Goal: Information Seeking & Learning: Learn about a topic

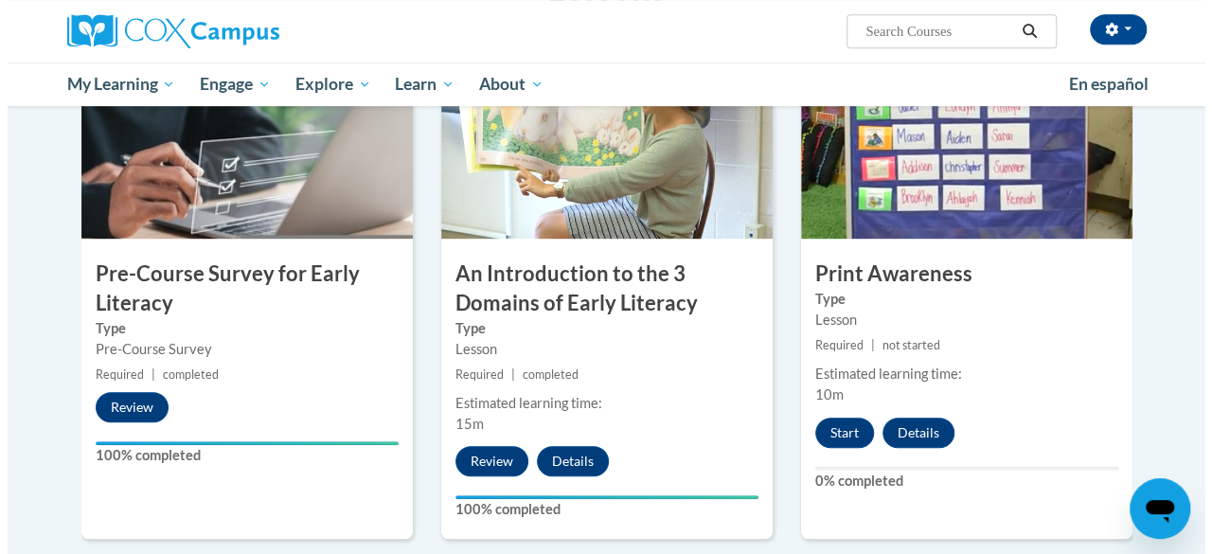
scroll to position [525, 0]
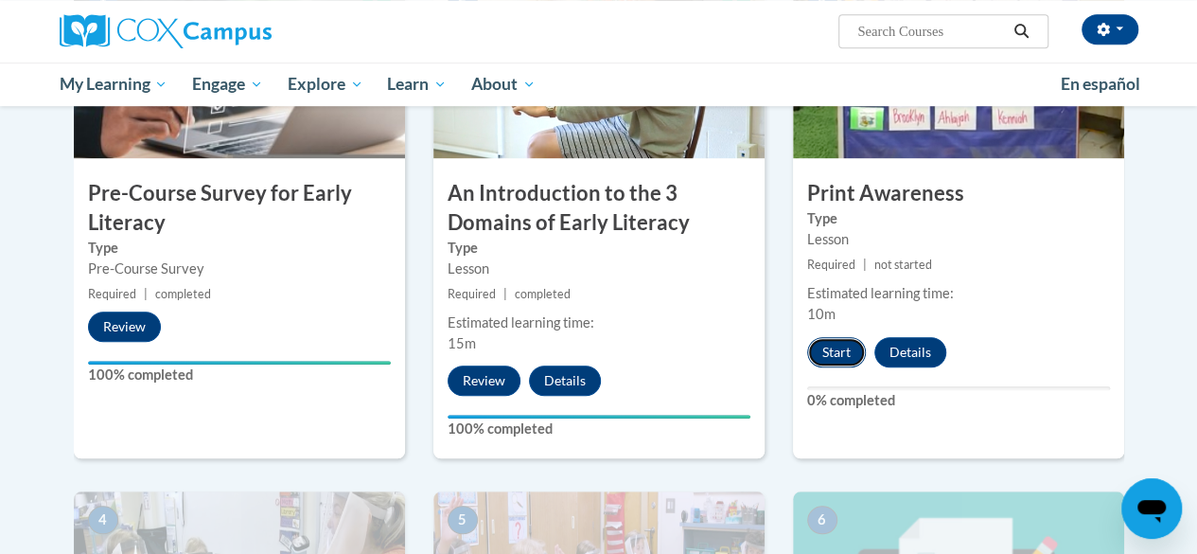
click at [827, 340] on button "Start" at bounding box center [836, 352] width 59 height 30
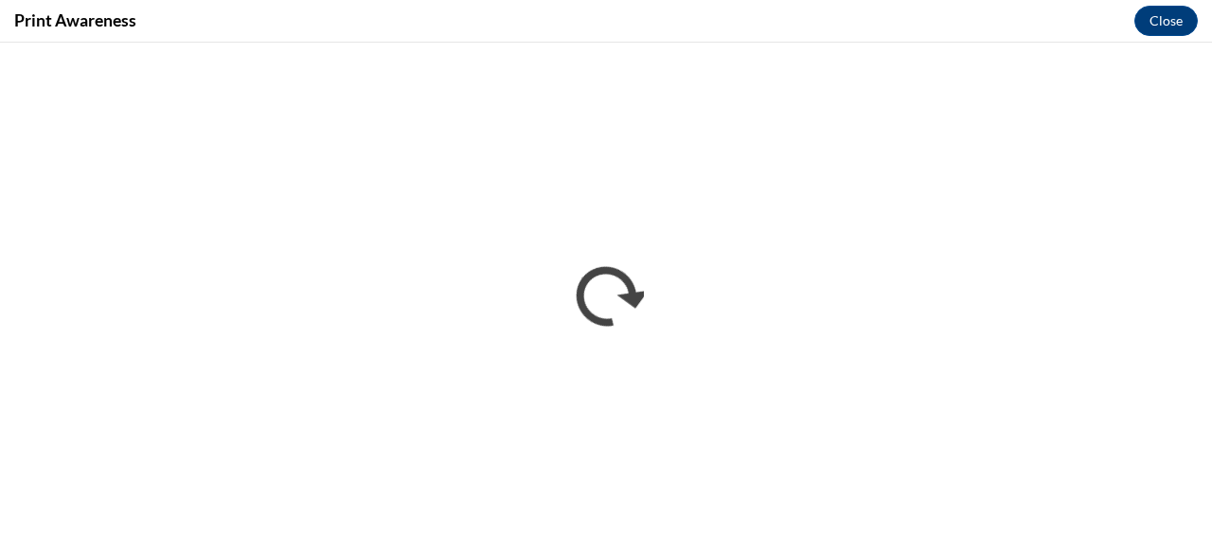
scroll to position [0, 0]
